Goal: Task Accomplishment & Management: Use online tool/utility

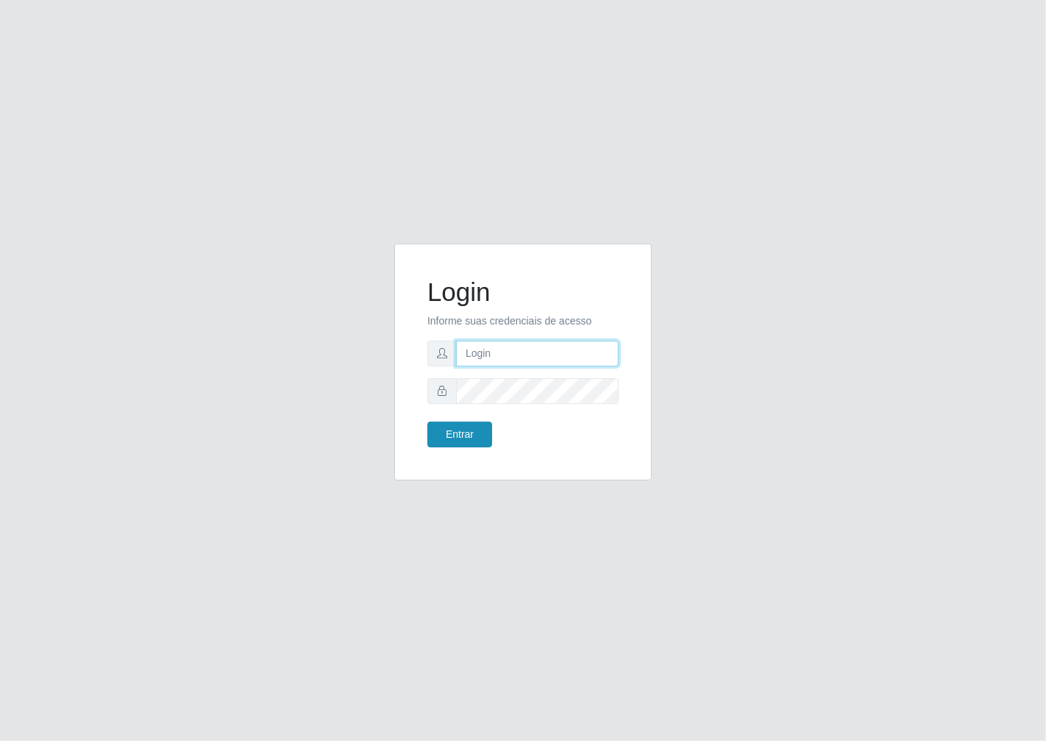
type input "janaina@iwof"
click at [473, 436] on button "Entrar" at bounding box center [459, 434] width 65 height 26
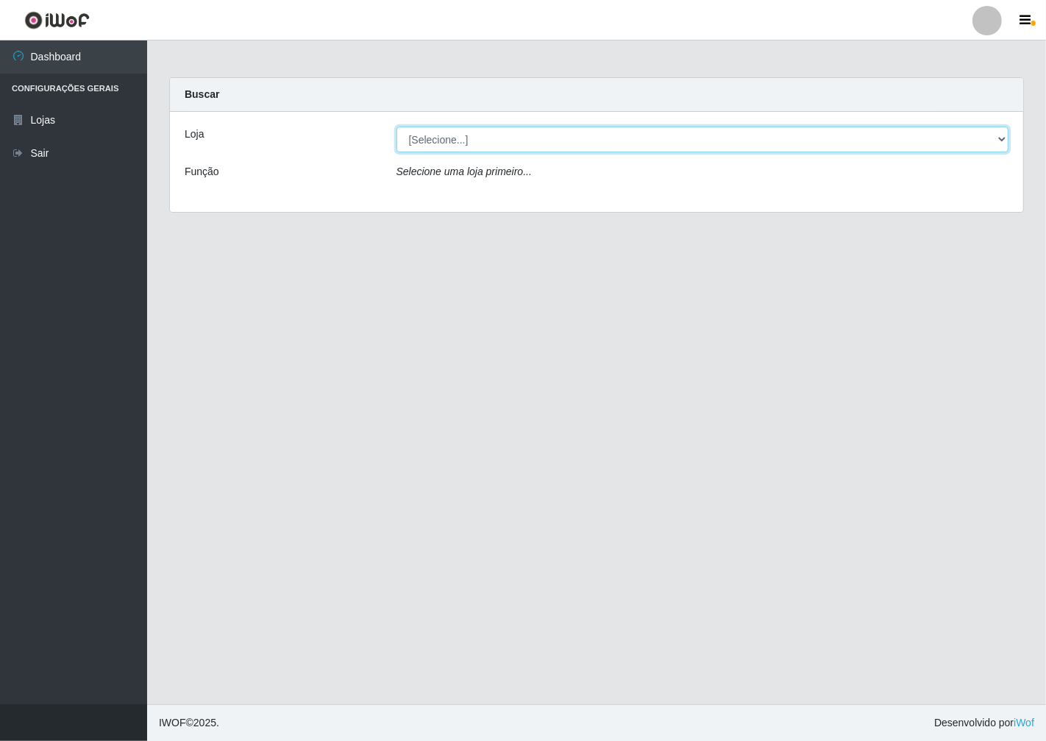
click at [998, 135] on select "[Selecione...] Minimercado Filezão" at bounding box center [702, 140] width 613 height 26
select select "204"
click at [396, 127] on select "[Selecione...] Minimercado Filezão" at bounding box center [702, 140] width 613 height 26
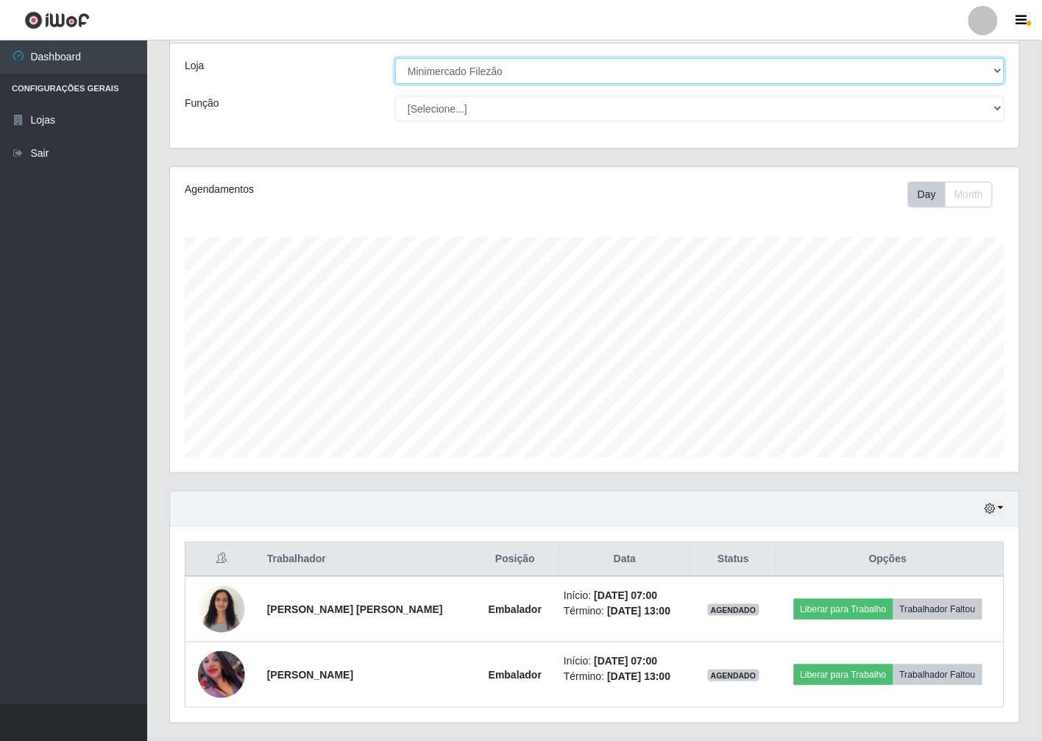
scroll to position [105, 0]
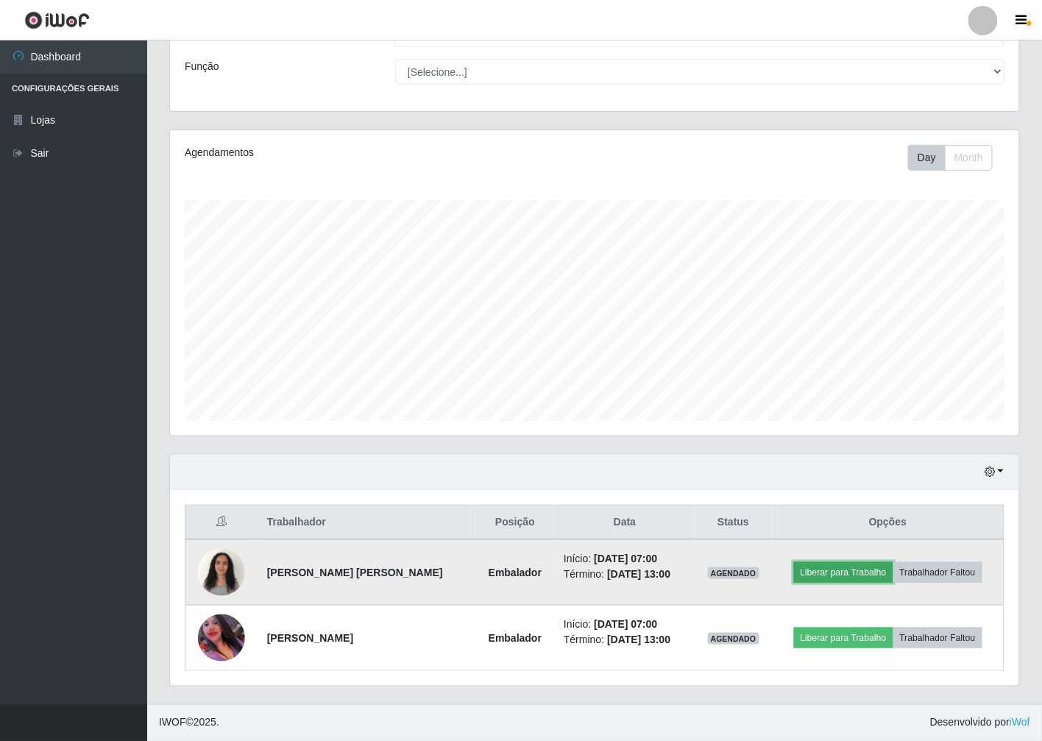
click at [848, 564] on button "Liberar para Trabalho" at bounding box center [843, 572] width 99 height 21
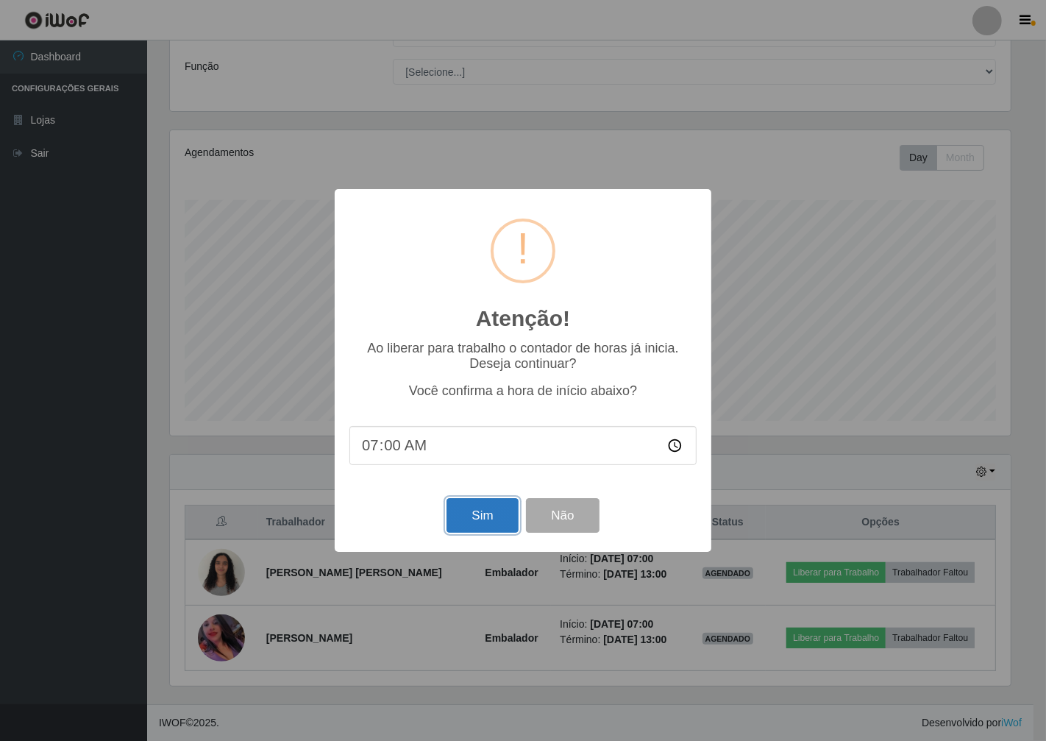
click at [490, 519] on button "Sim" at bounding box center [482, 515] width 71 height 35
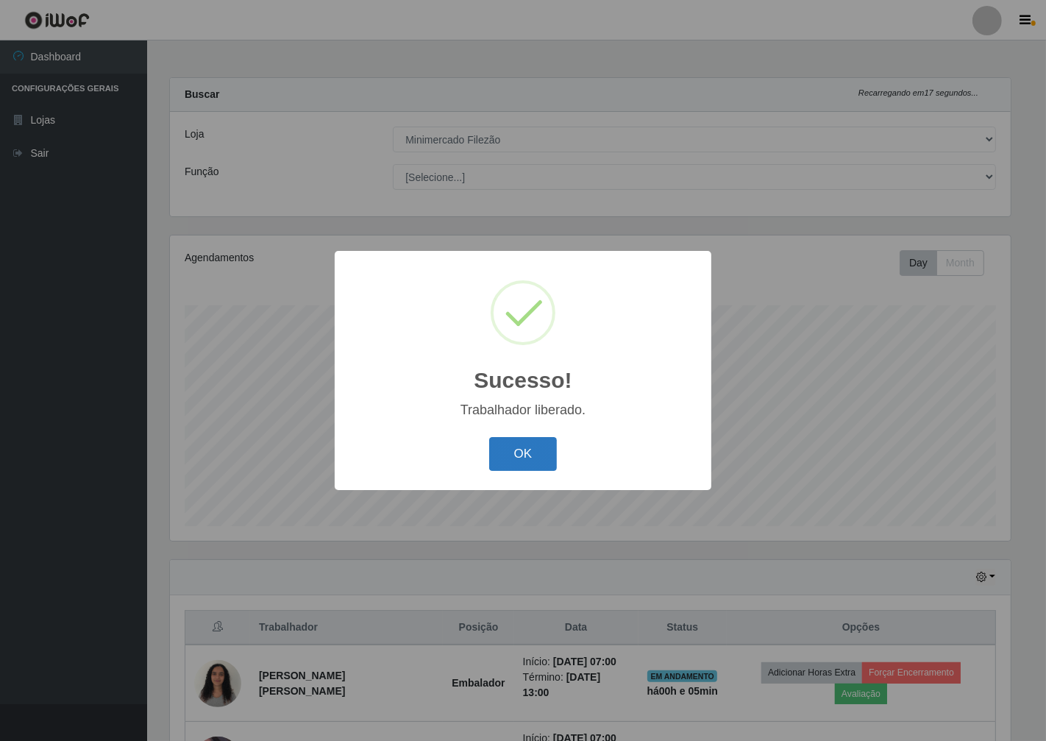
click at [550, 458] on button "OK" at bounding box center [523, 454] width 68 height 35
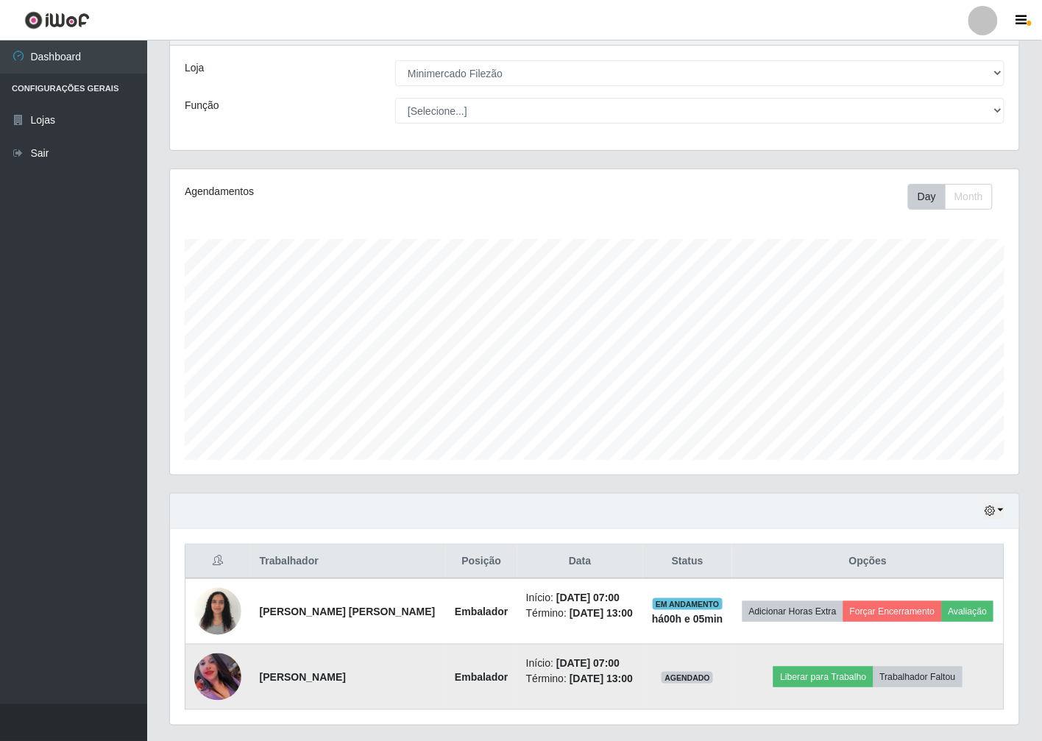
scroll to position [82, 0]
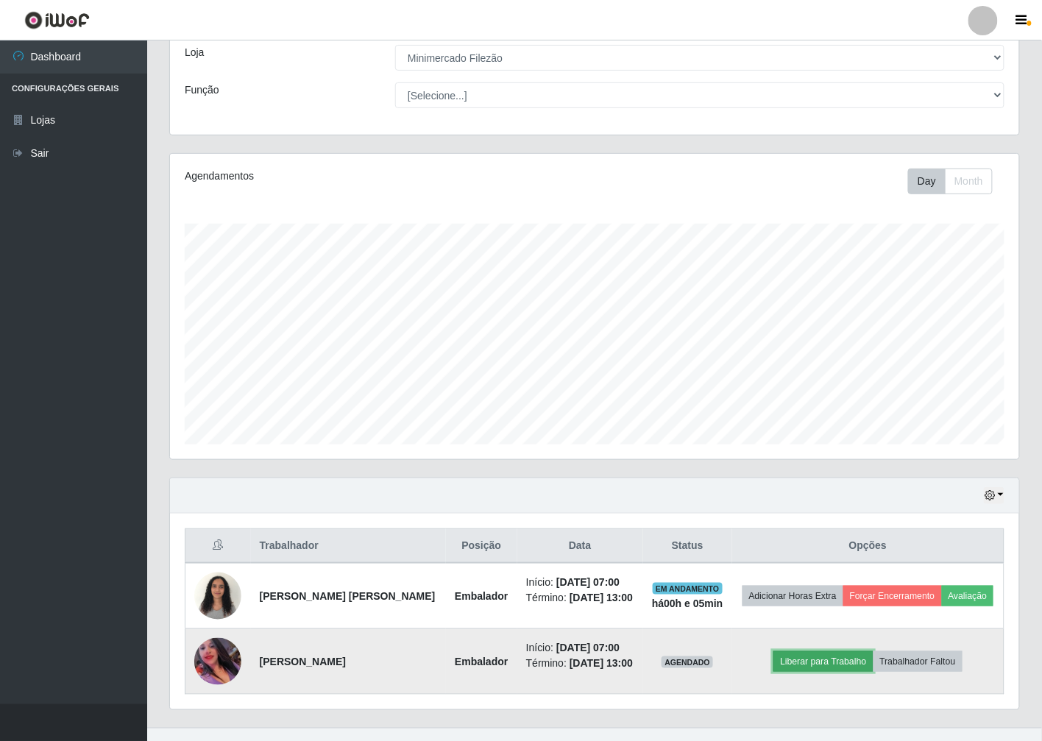
click at [822, 672] on button "Liberar para Trabalho" at bounding box center [822, 661] width 99 height 21
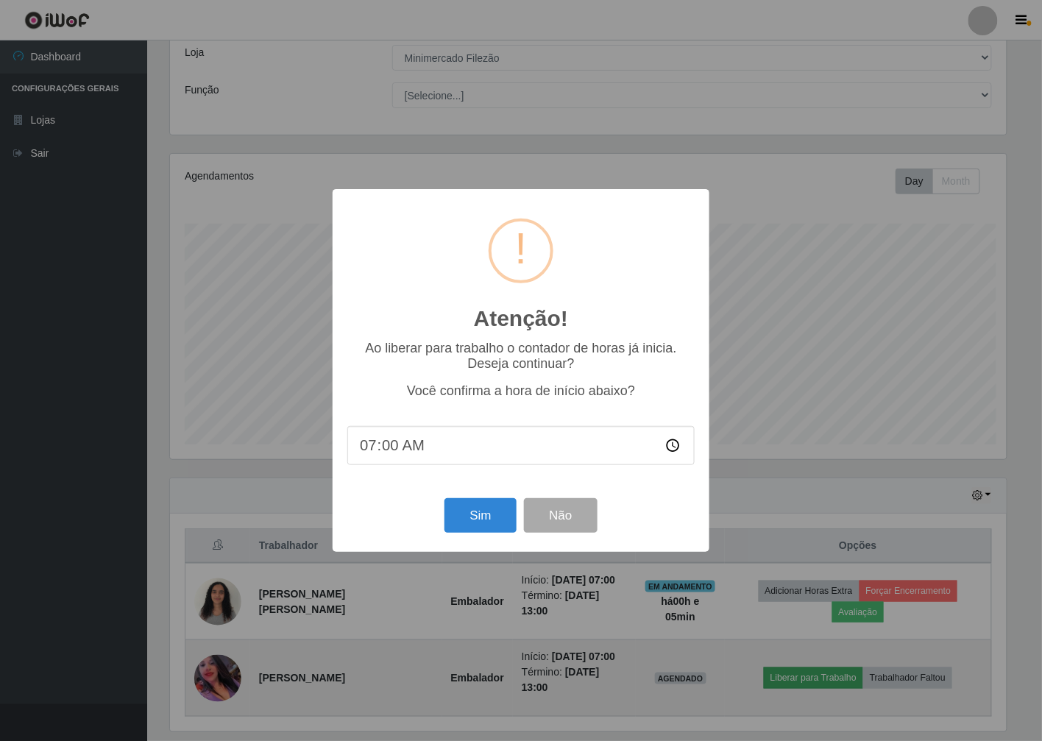
scroll to position [305, 840]
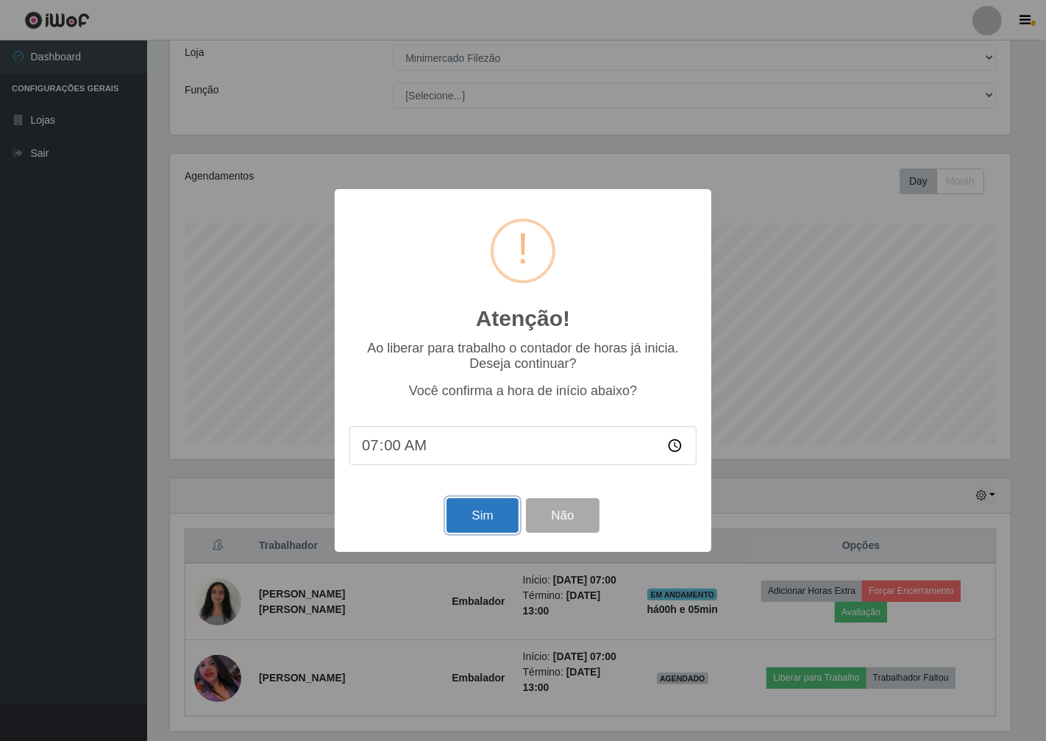
click at [479, 515] on button "Sim" at bounding box center [482, 515] width 71 height 35
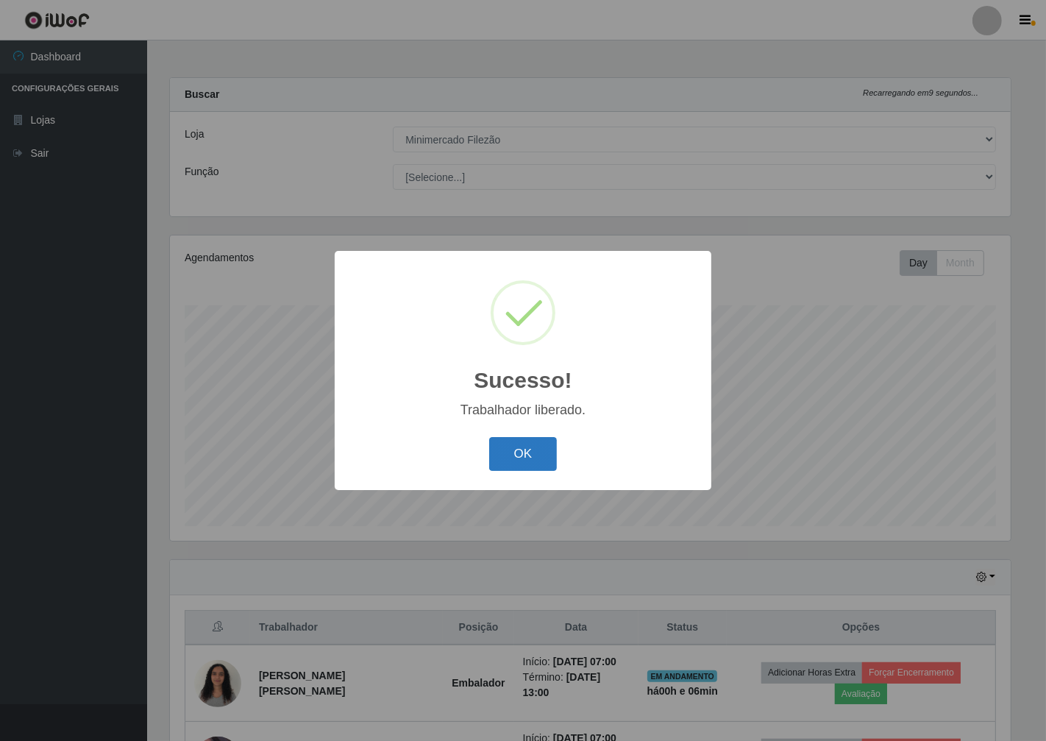
click at [526, 452] on button "OK" at bounding box center [523, 454] width 68 height 35
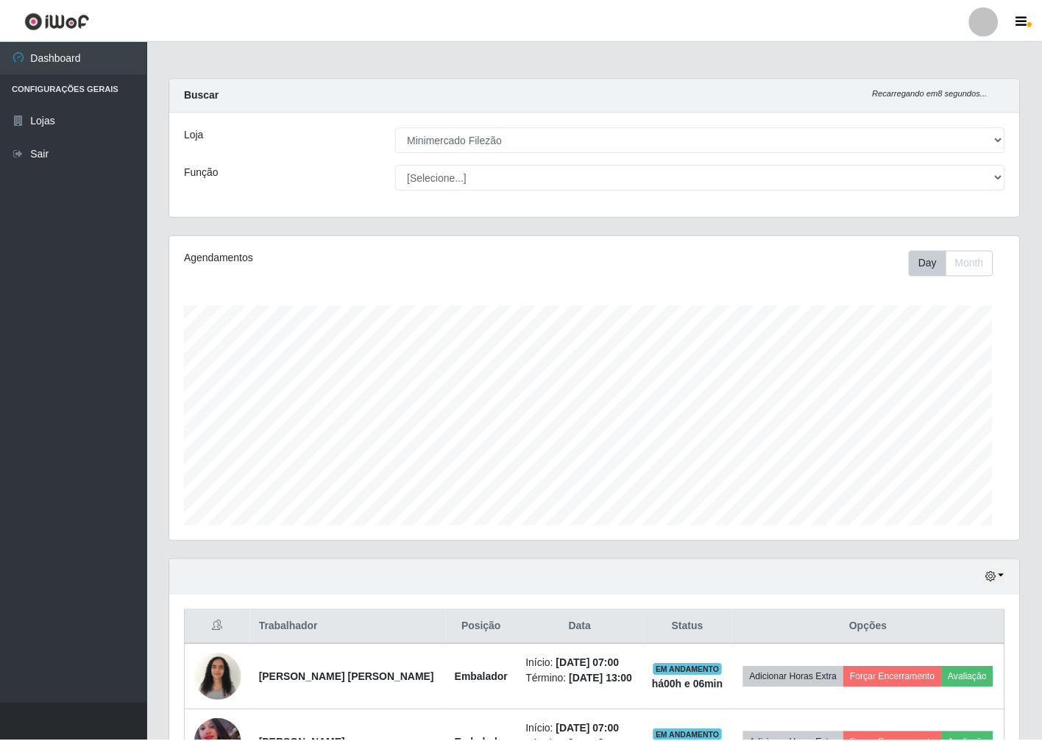
scroll to position [305, 849]
